Goal: Navigation & Orientation: Find specific page/section

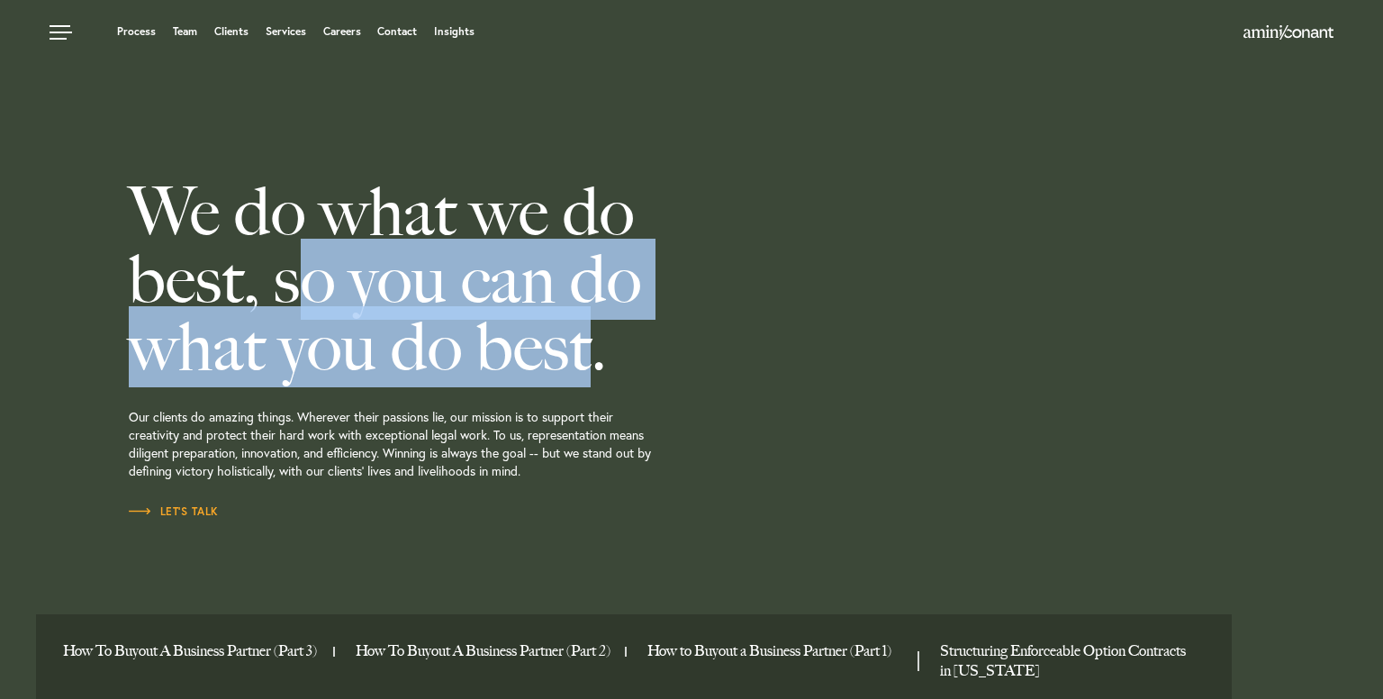
drag, startPoint x: 279, startPoint y: 267, endPoint x: 563, endPoint y: 371, distance: 301.9
click at [563, 371] on h2 "We do what we do best, so you can do what you do best." at bounding box center [461, 279] width 664 height 203
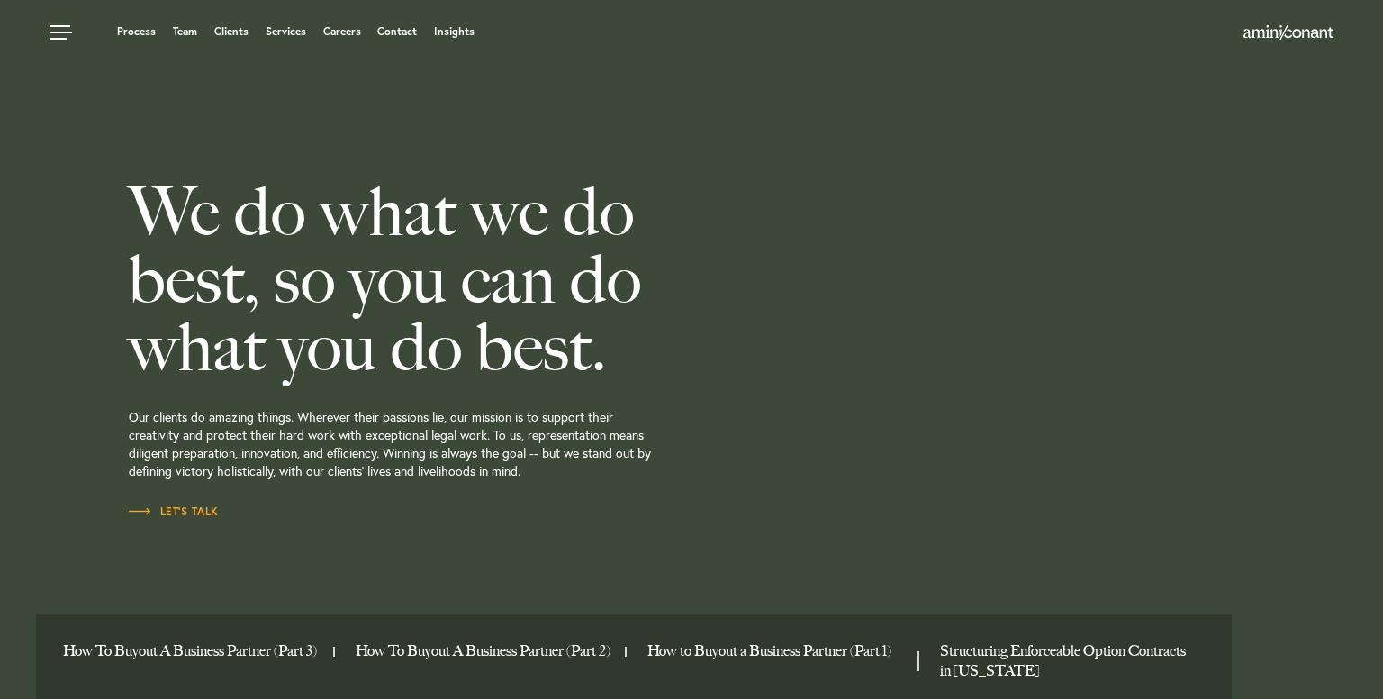
click at [580, 370] on h2 "We do what we do best, so you can do what you do best." at bounding box center [461, 279] width 664 height 203
drag, startPoint x: 580, startPoint y: 370, endPoint x: 484, endPoint y: 343, distance: 99.2
click at [484, 343] on h2 "We do what we do best, so you can do what you do best." at bounding box center [461, 279] width 664 height 203
click at [176, 32] on link "Team" at bounding box center [185, 31] width 24 height 11
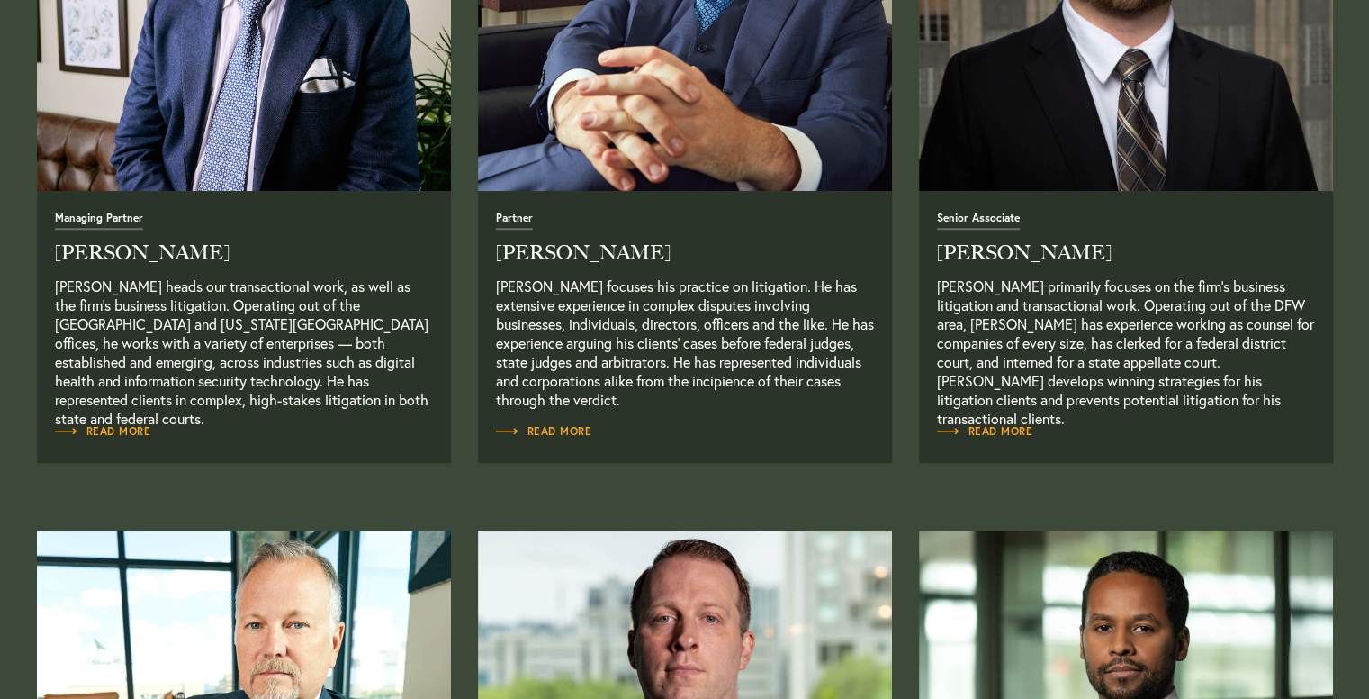
scroll to position [936, 0]
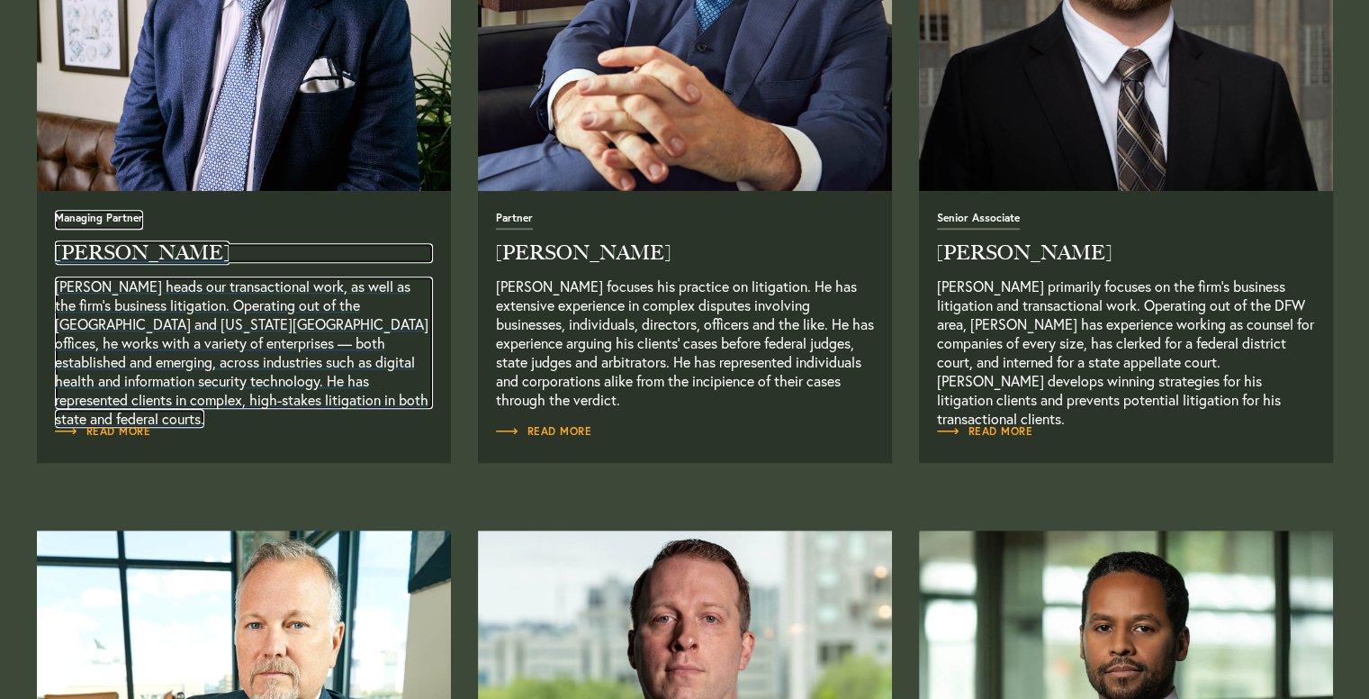
drag, startPoint x: 0, startPoint y: 0, endPoint x: 376, endPoint y: 405, distance: 552.9
click at [376, 405] on p "[PERSON_NAME] heads our transactional work, as well as the firm’s business liti…" at bounding box center [244, 342] width 378 height 132
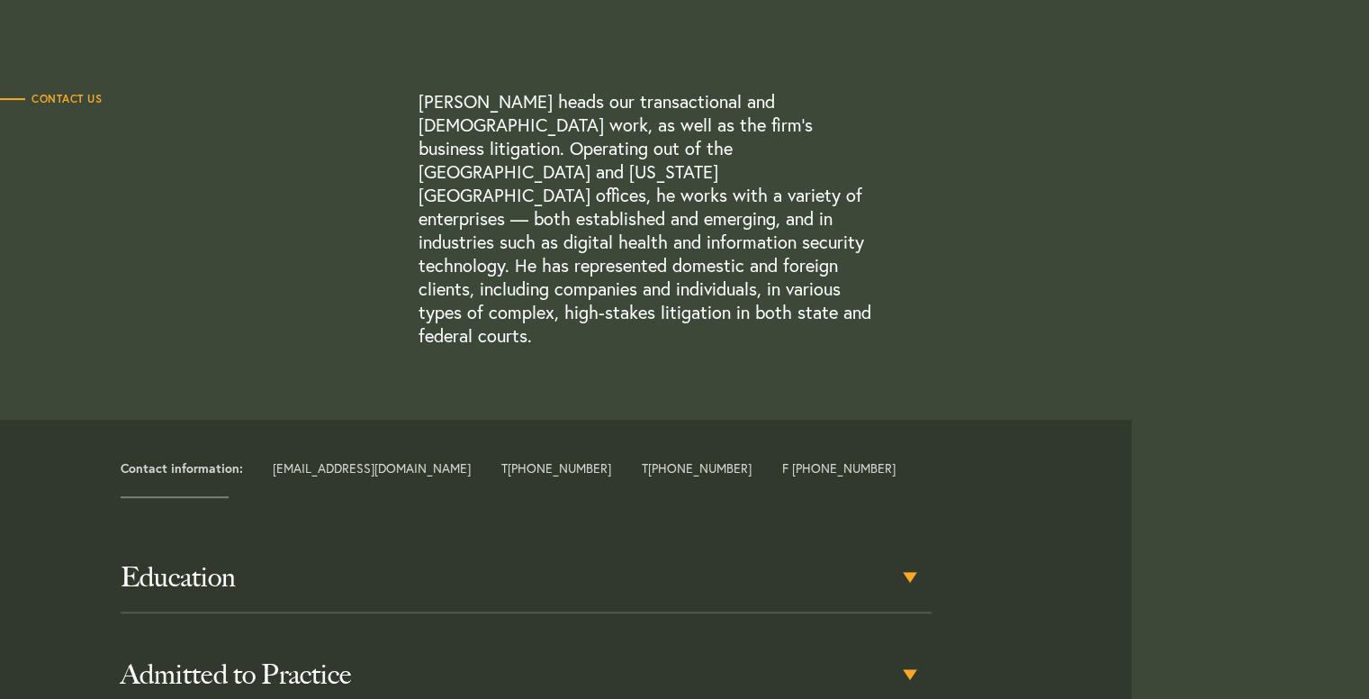
scroll to position [504, 0]
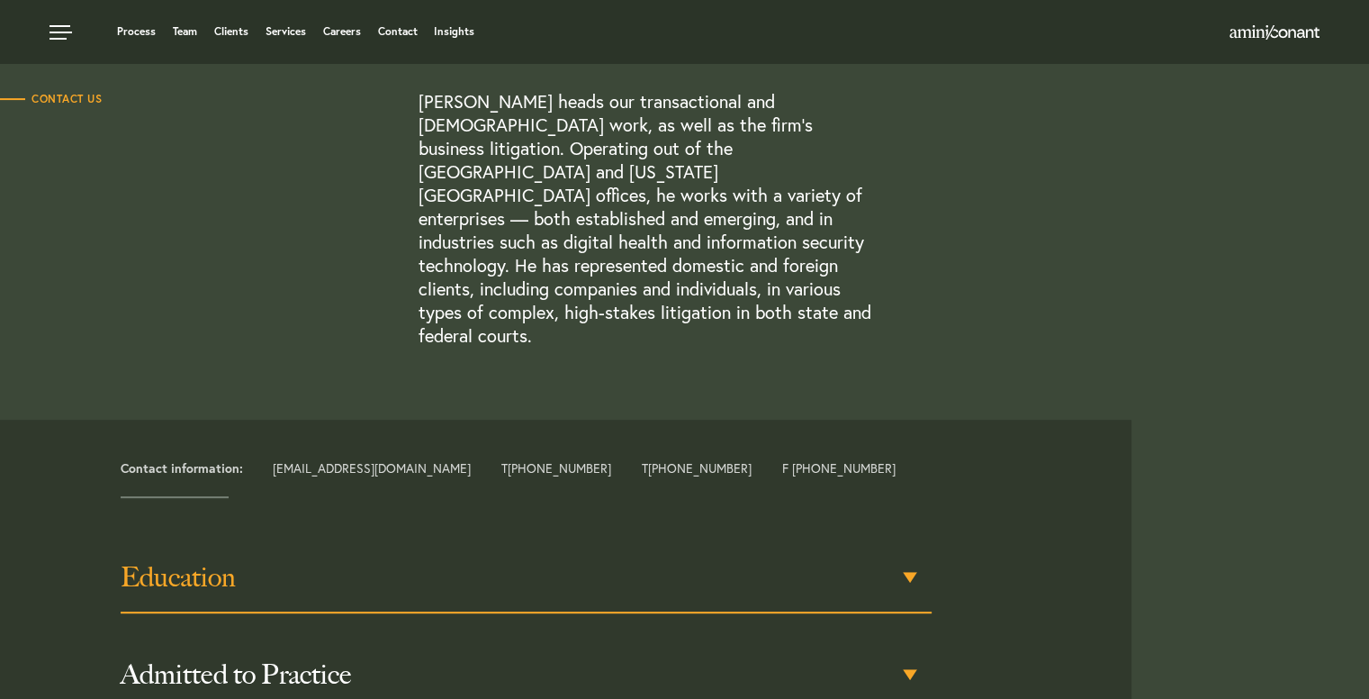
click at [439, 561] on h3 "Education" at bounding box center [527, 577] width 812 height 32
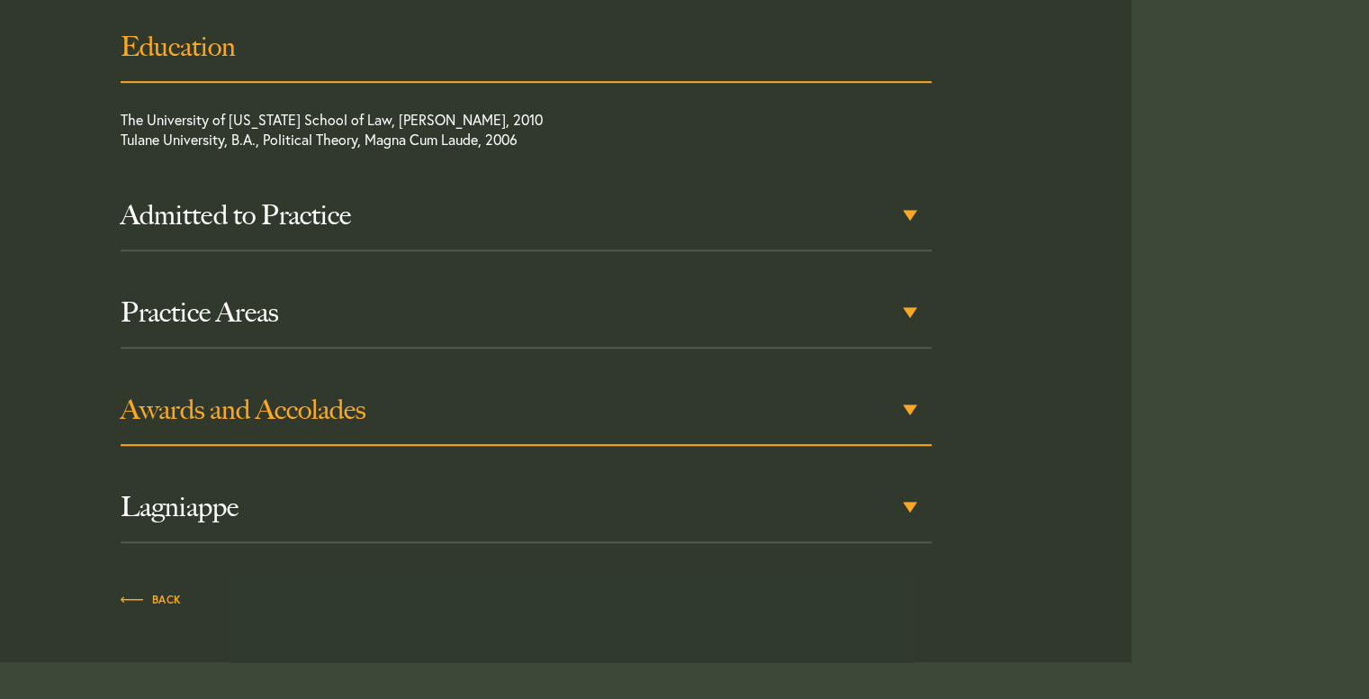
scroll to position [1101, 0]
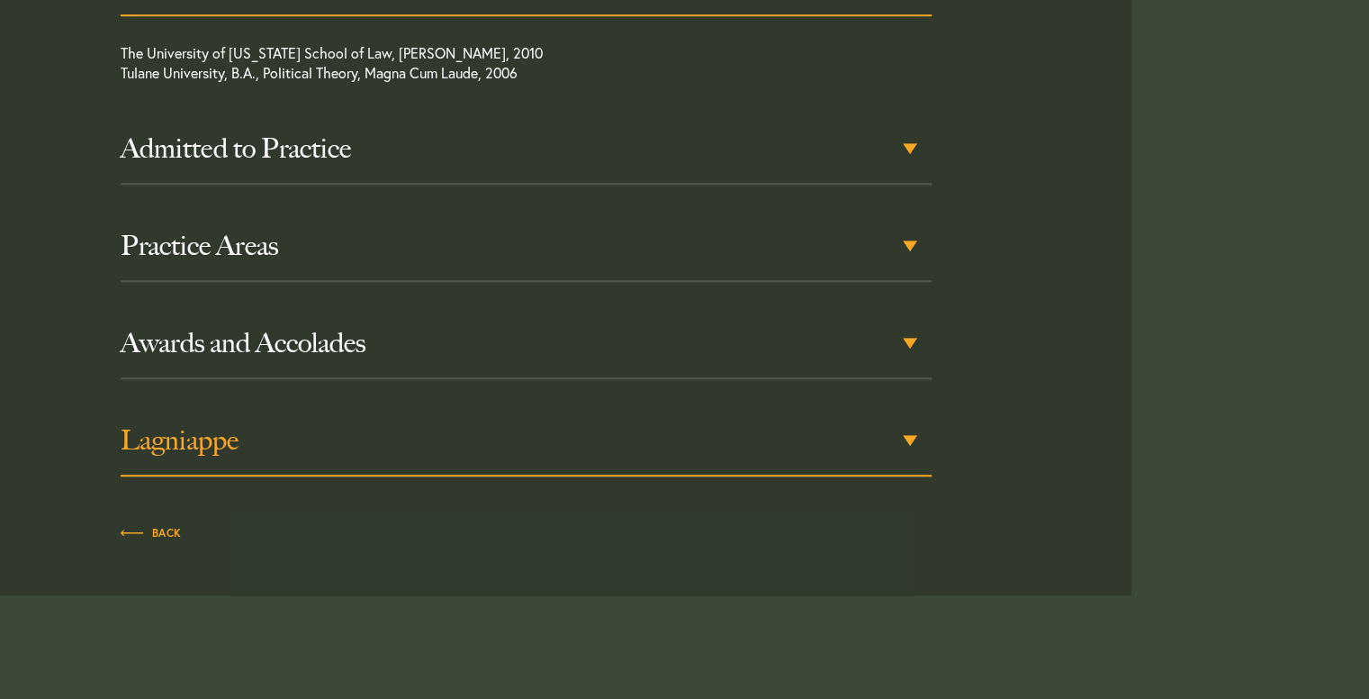
click at [385, 410] on div "Lagniappe" at bounding box center [527, 441] width 812 height 70
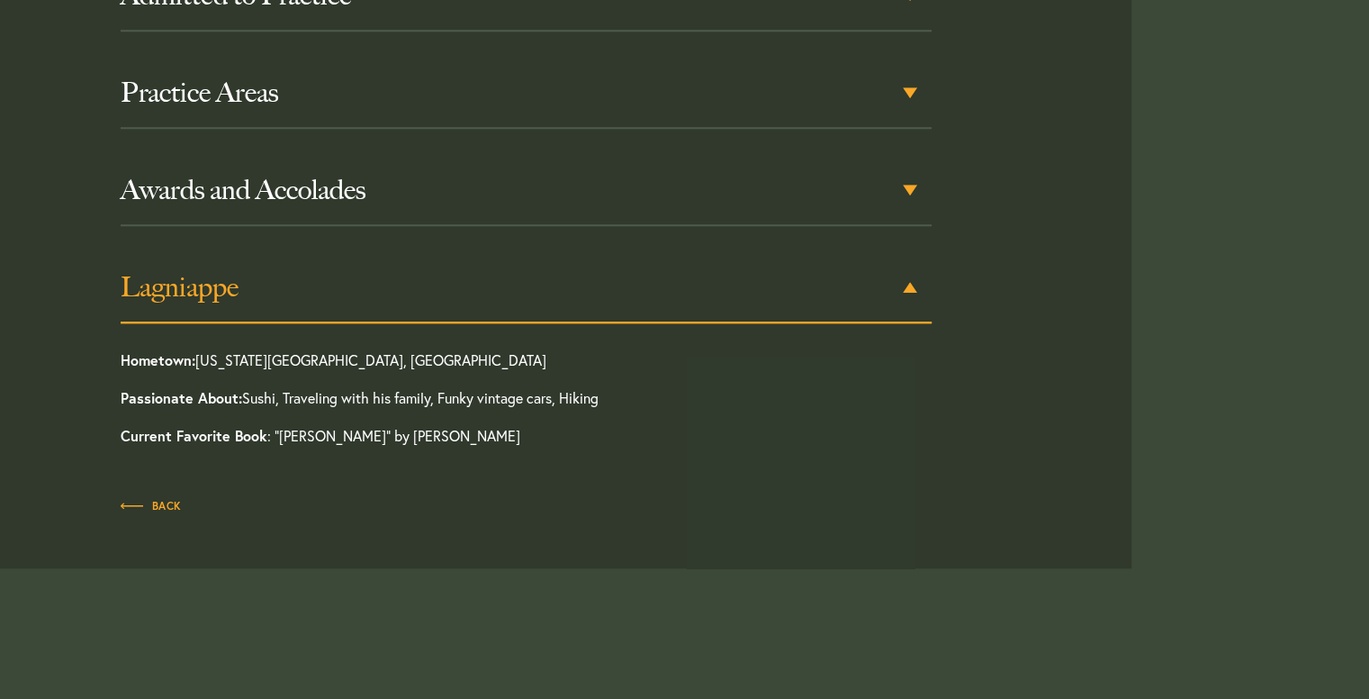
scroll to position [1284, 0]
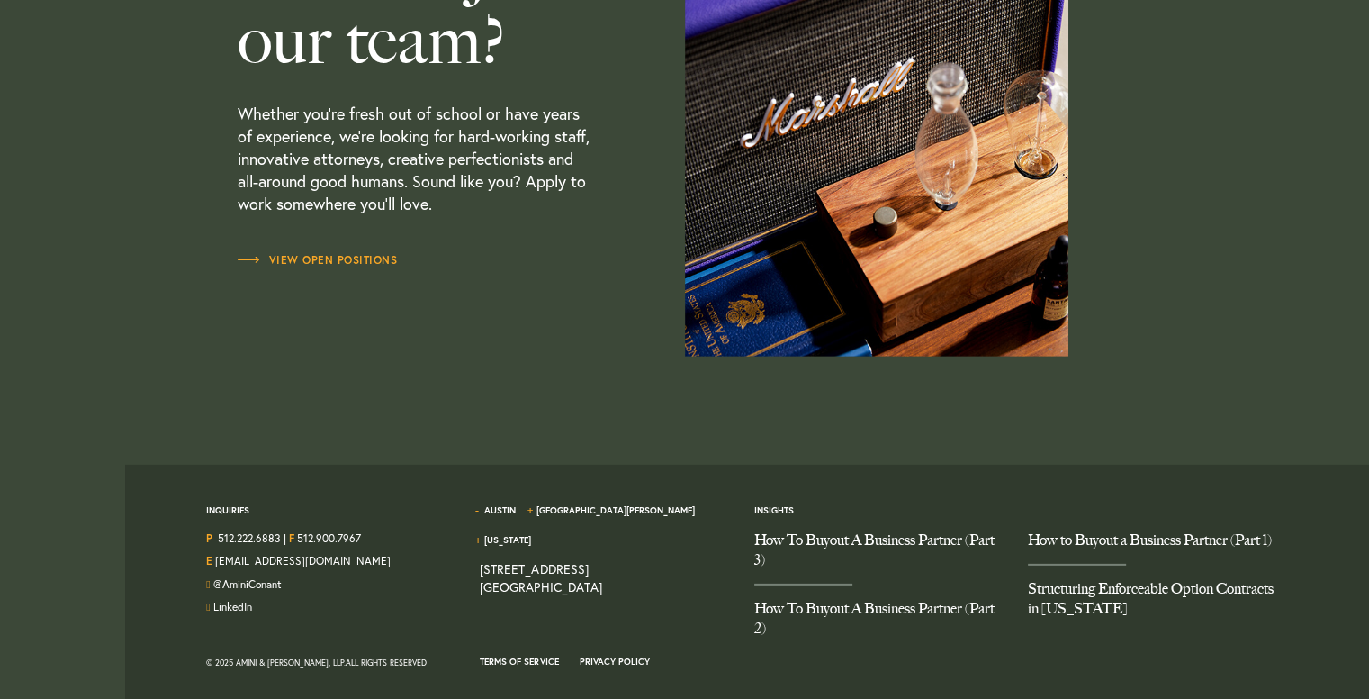
scroll to position [5402, 0]
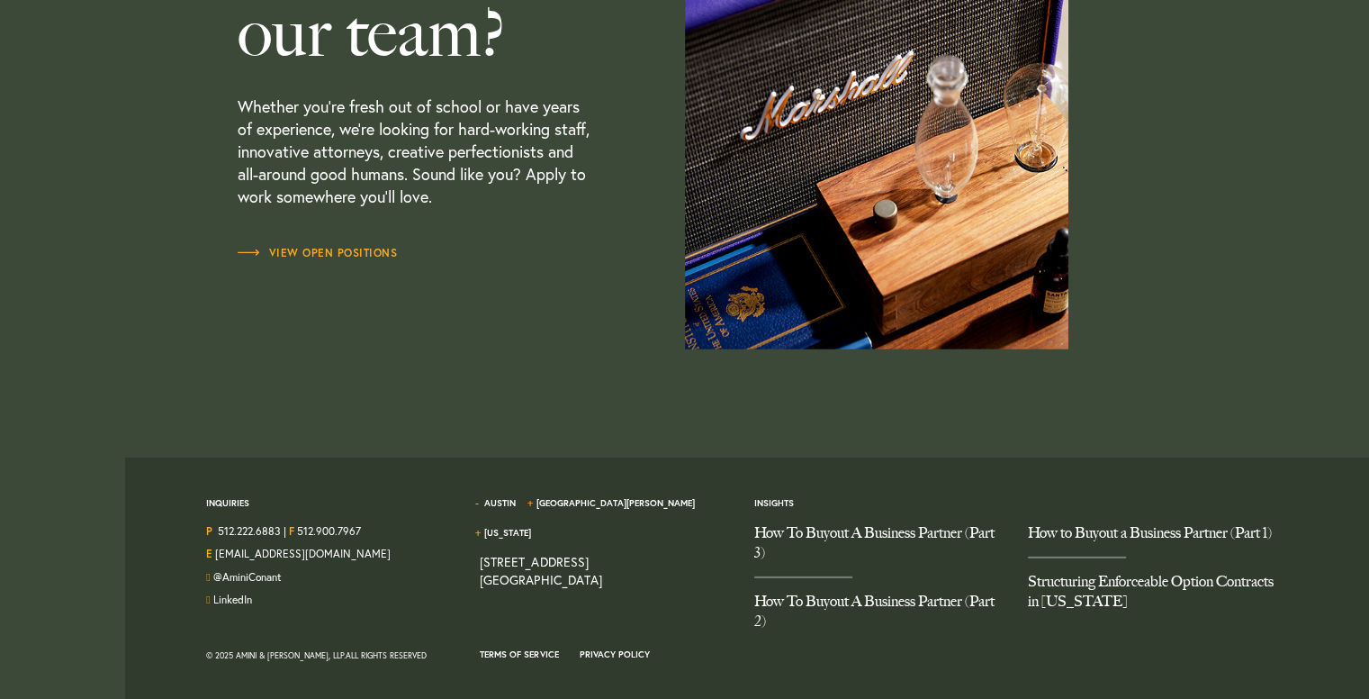
click at [324, 239] on p "Whether you’re fresh out of school or have years of experience, we’re looking f…" at bounding box center [416, 156] width 357 height 176
click at [328, 248] on span "View Open Positions" at bounding box center [318, 253] width 160 height 11
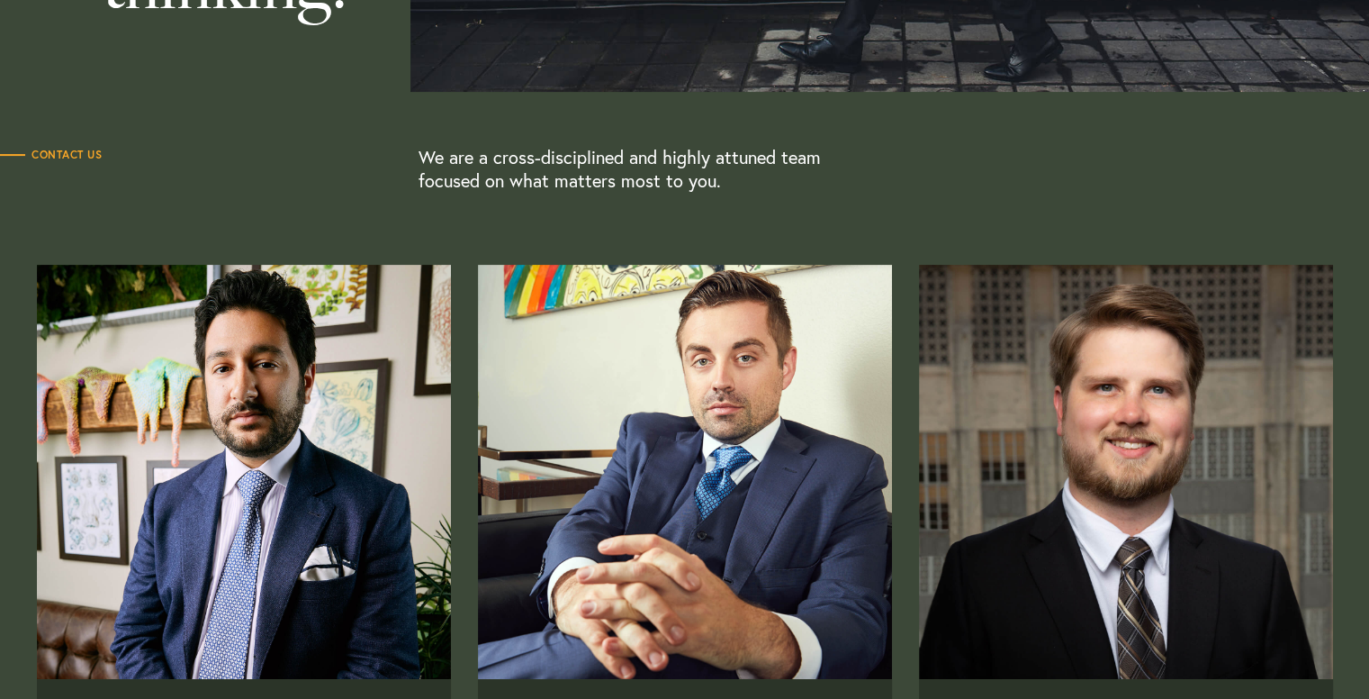
scroll to position [449, 0]
drag, startPoint x: 11, startPoint y: 572, endPoint x: 4, endPoint y: 546, distance: 27.1
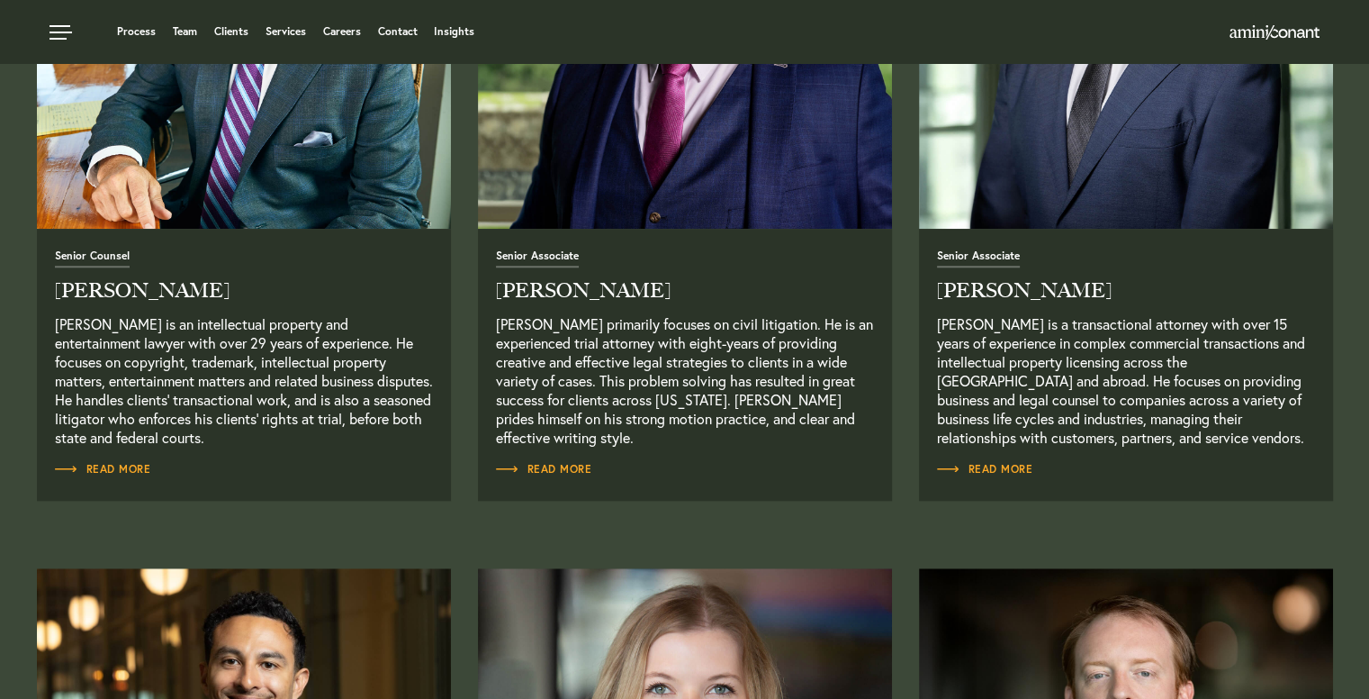
scroll to position [1630, 0]
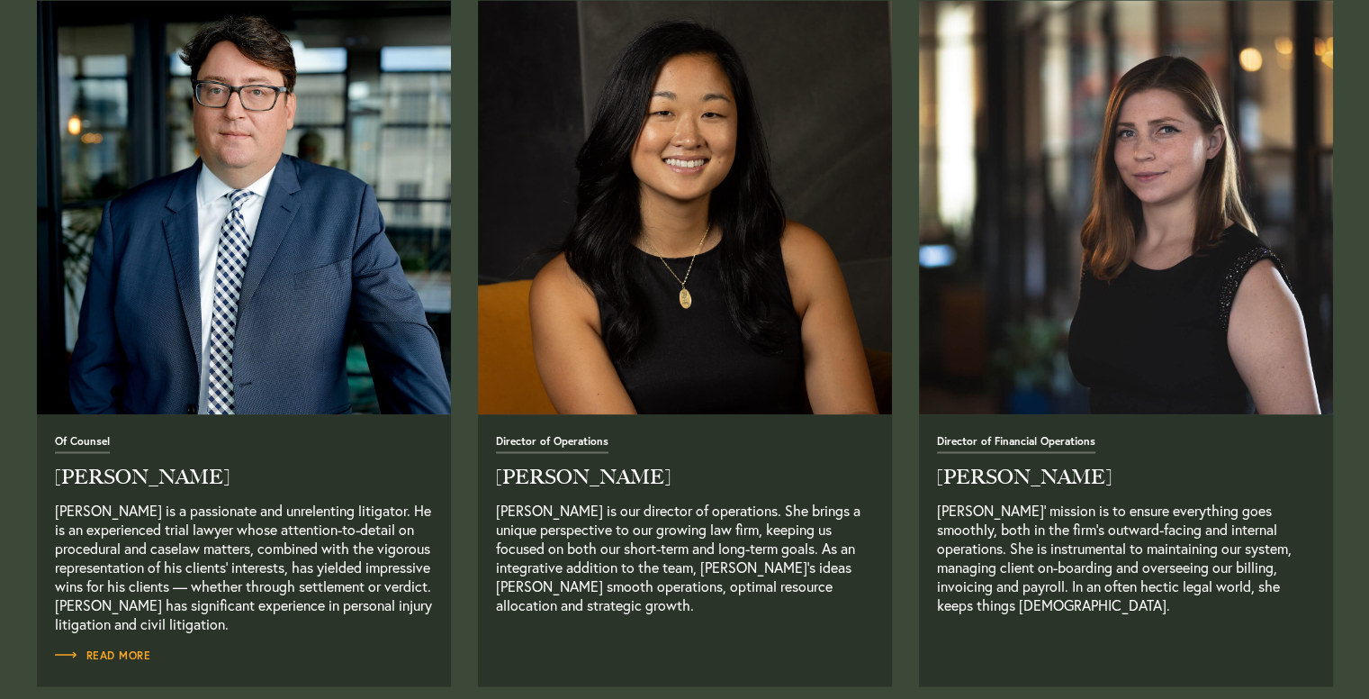
scroll to position [2975, 0]
